Goal: Transaction & Acquisition: Purchase product/service

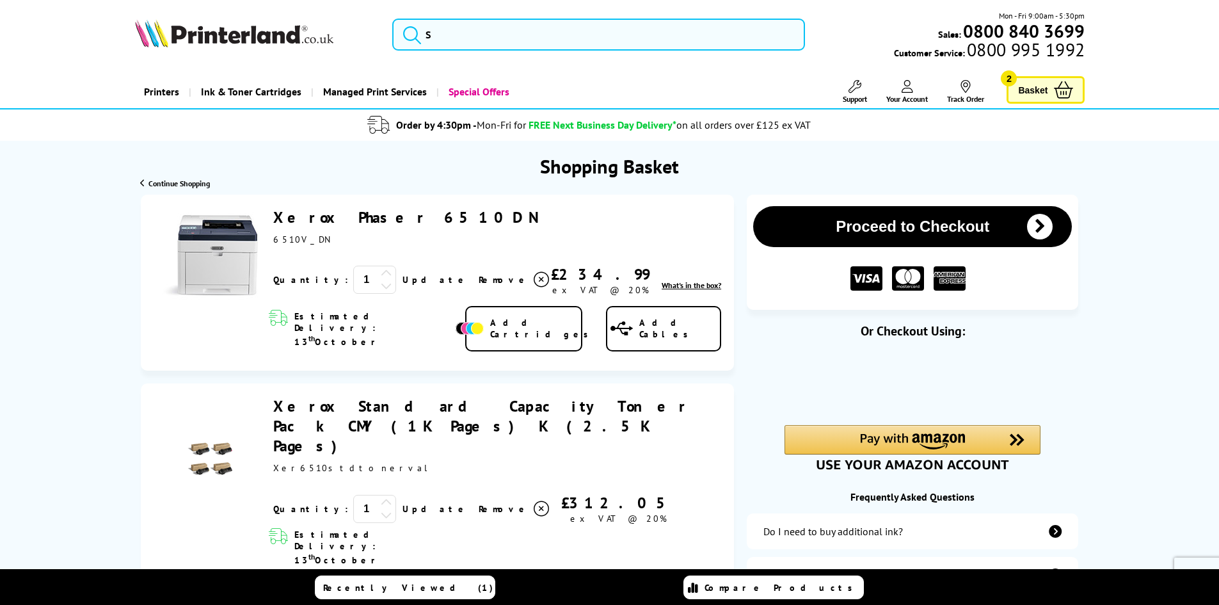
drag, startPoint x: 434, startPoint y: 447, endPoint x: 446, endPoint y: 452, distance: 13.0
click at [479, 503] on span "Remove" at bounding box center [504, 509] width 51 height 12
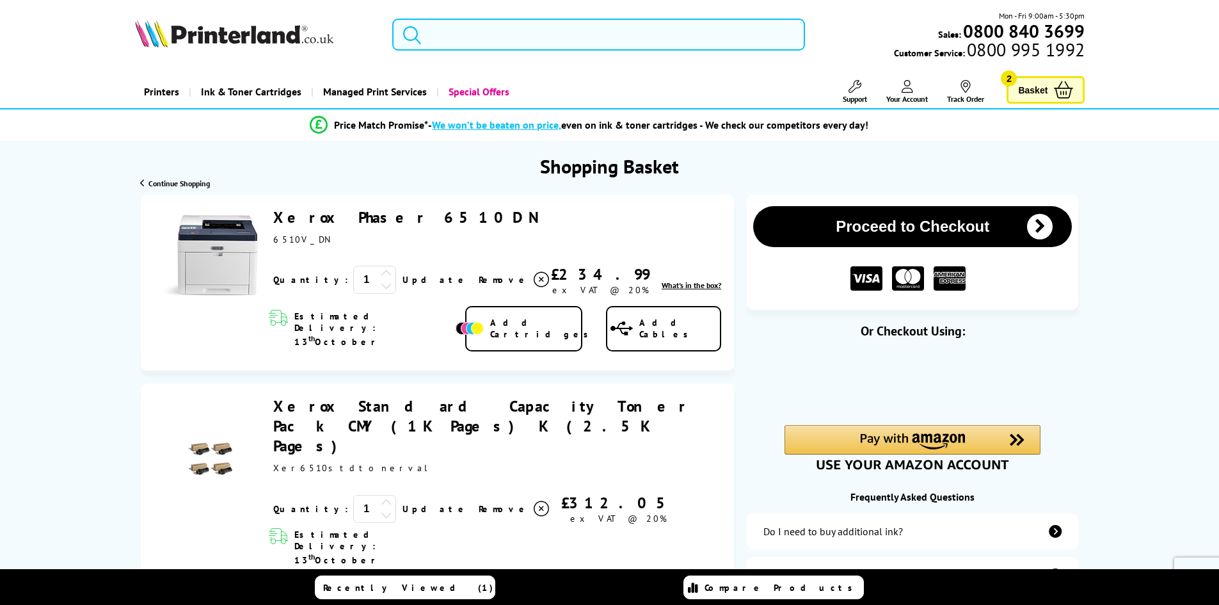
click at [534, 501] on icon at bounding box center [541, 508] width 15 height 15
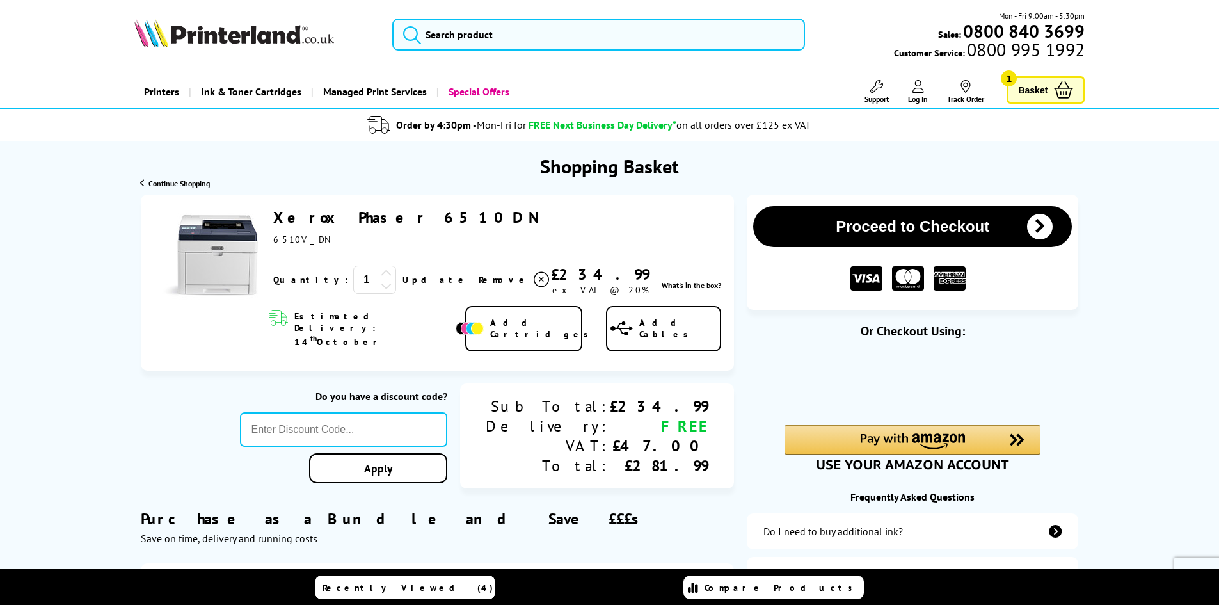
click at [647, 456] on div "£281.99" at bounding box center [659, 466] width 99 height 20
